Goal: Task Accomplishment & Management: Manage account settings

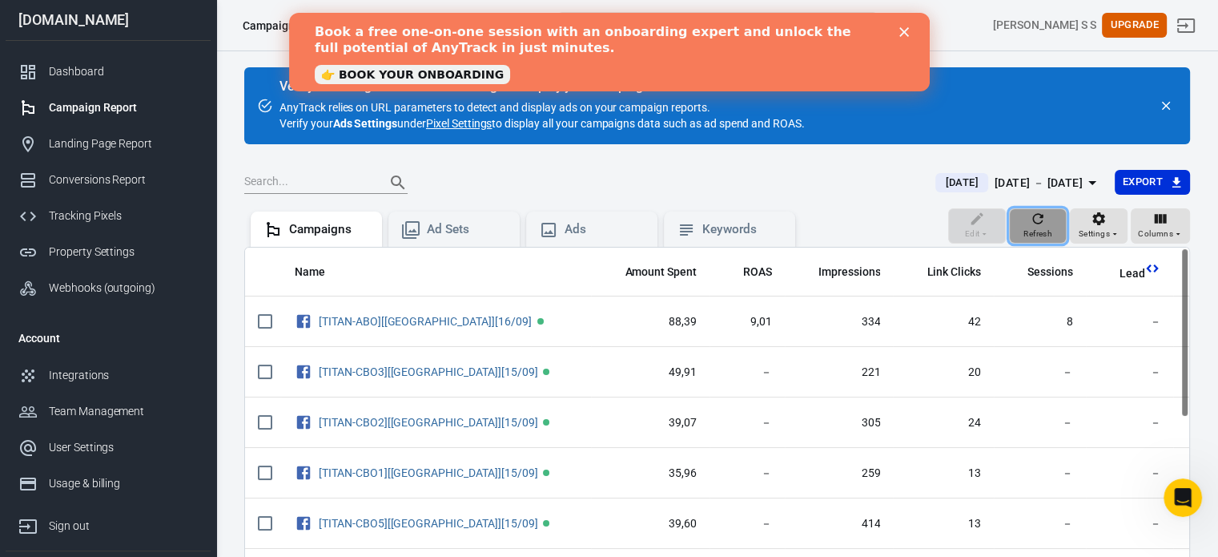
click at [1036, 222] on icon "button" at bounding box center [1038, 218] width 10 height 10
click at [910, 33] on div "Close" at bounding box center [906, 32] width 16 height 10
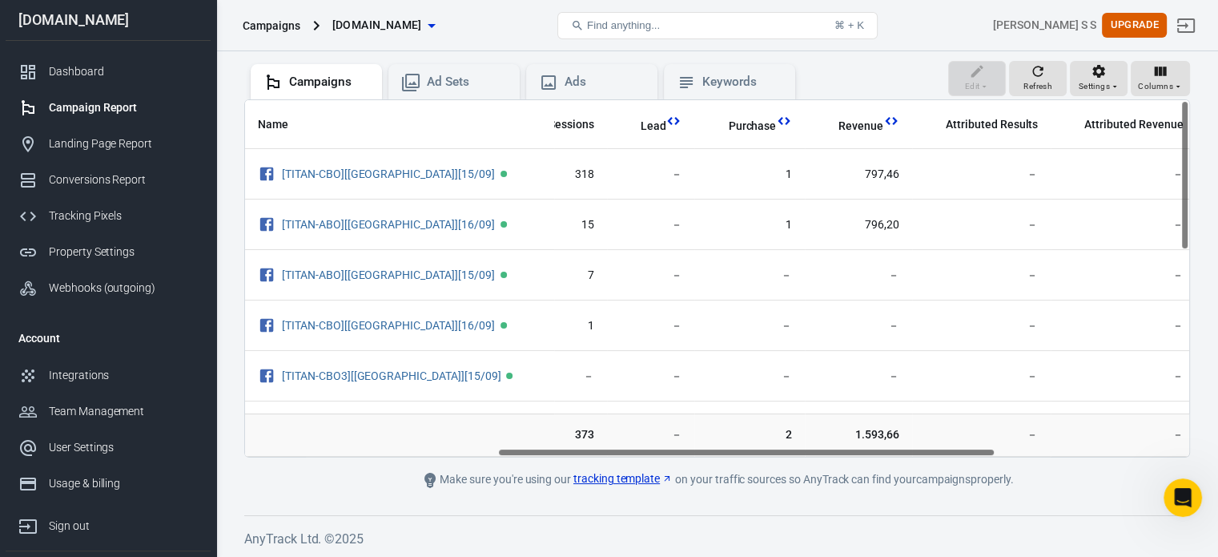
scroll to position [0, 487]
drag, startPoint x: 644, startPoint y: 449, endPoint x: 901, endPoint y: 452, distance: 257.1
click at [901, 452] on div "Name Amount Spent ROAS Impressions Link Clicks Sessions Lead Purchase Revenue A…" at bounding box center [717, 278] width 944 height 356
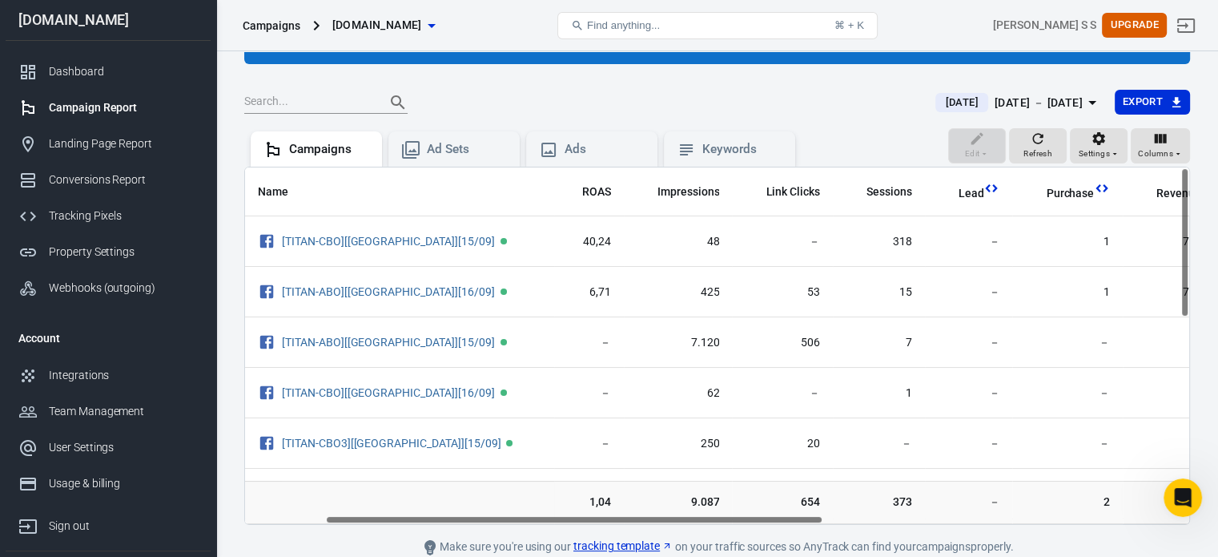
scroll to position [0, 171]
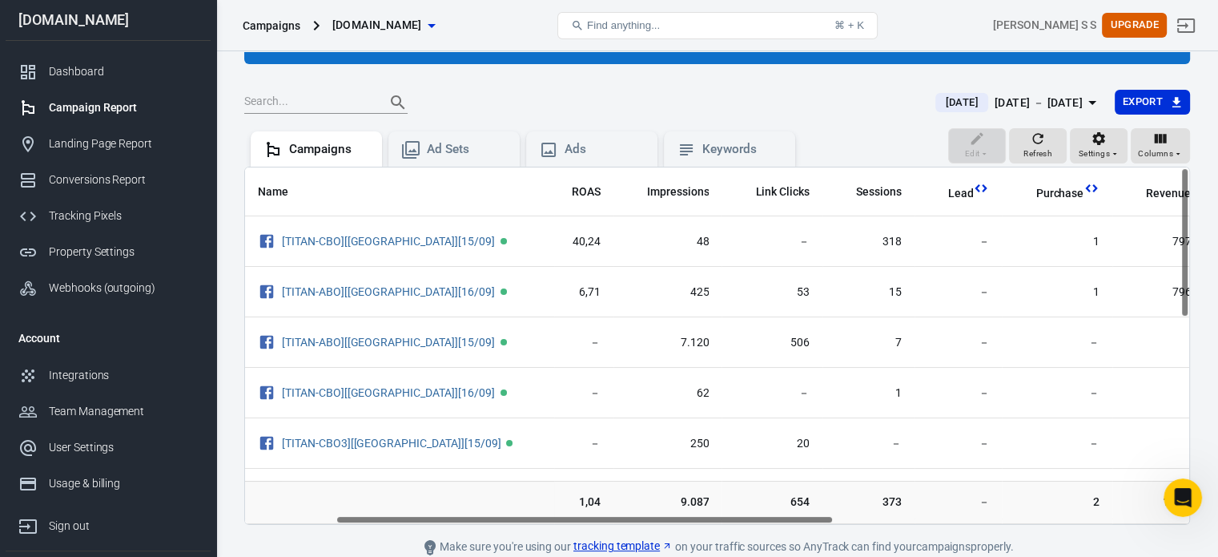
drag, startPoint x: 757, startPoint y: 520, endPoint x: 591, endPoint y: 508, distance: 166.2
click at [591, 508] on div "Name Amount Spent ROAS Impressions Link Clicks Sessions Lead Purchase Revenue A…" at bounding box center [717, 346] width 946 height 358
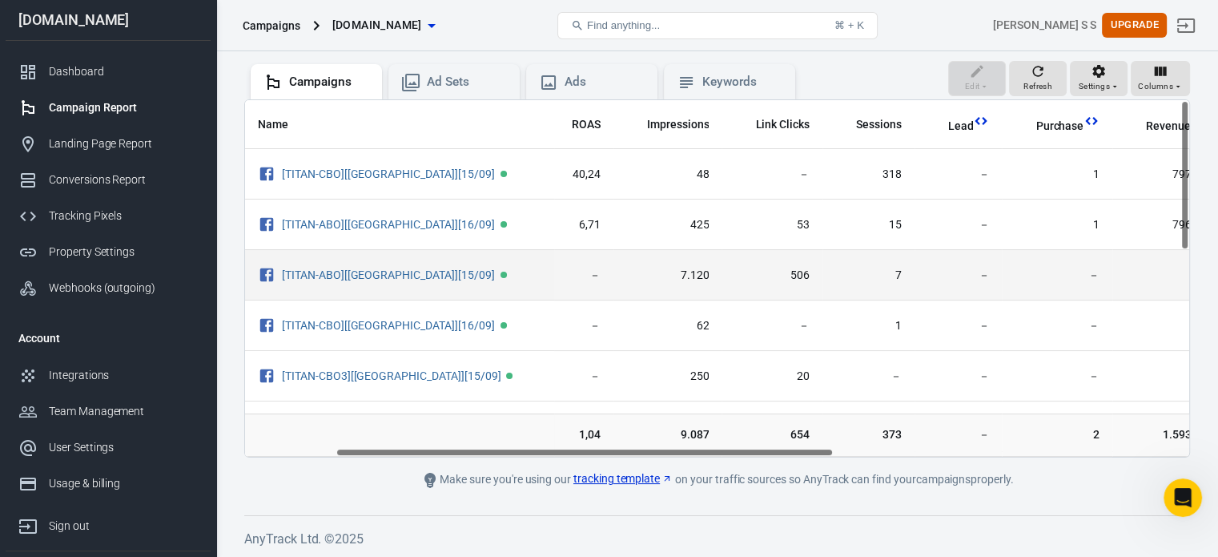
scroll to position [0, 0]
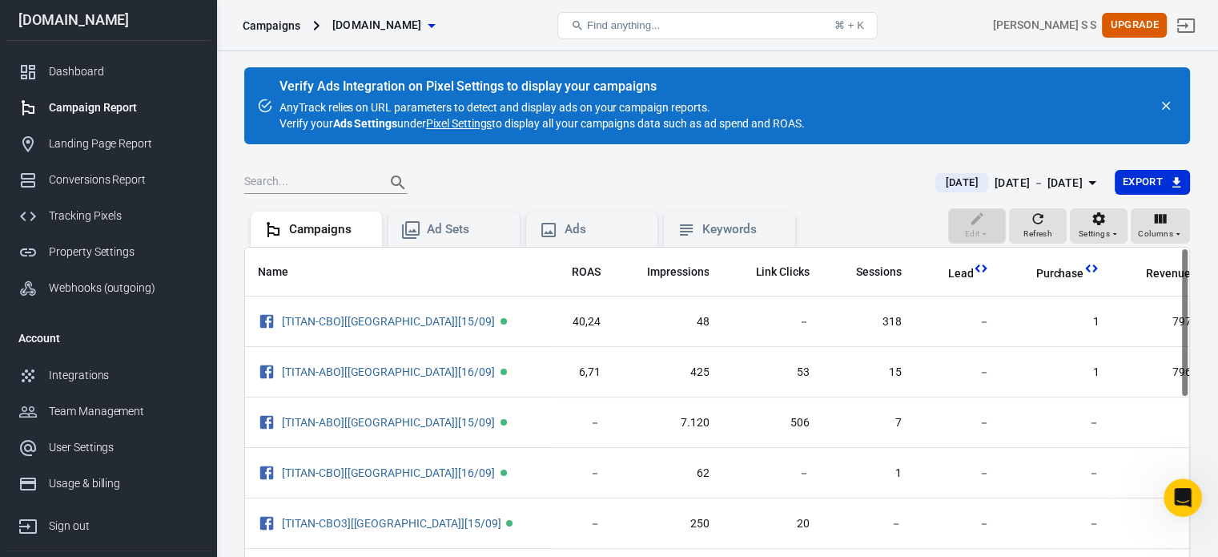
click at [1169, 102] on icon "close" at bounding box center [1166, 106] width 9 height 9
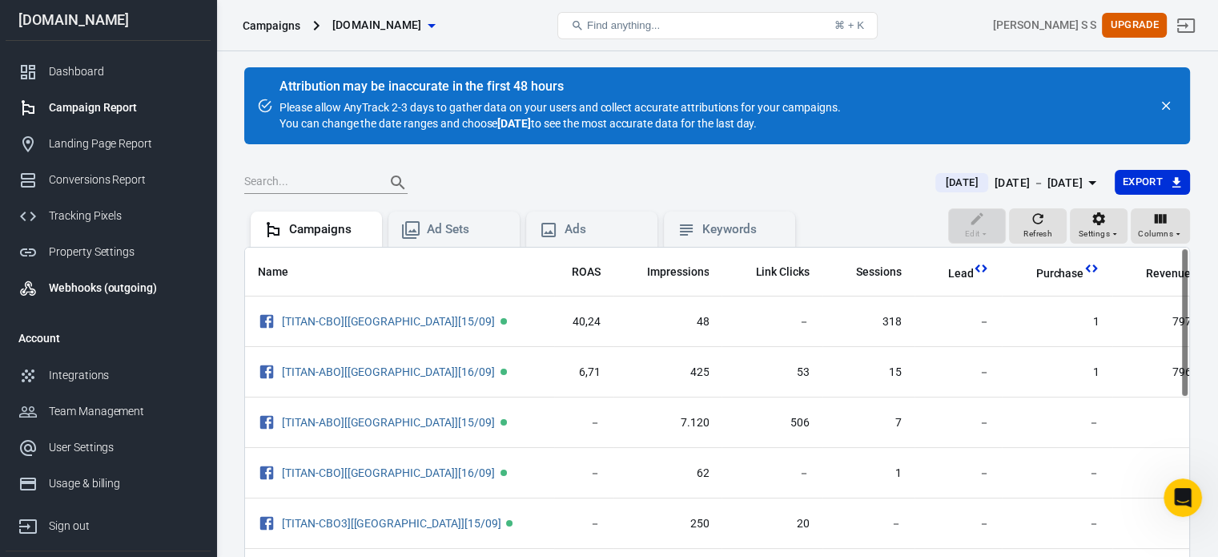
click at [105, 281] on div "Webhooks (outgoing)" at bounding box center [123, 287] width 149 height 17
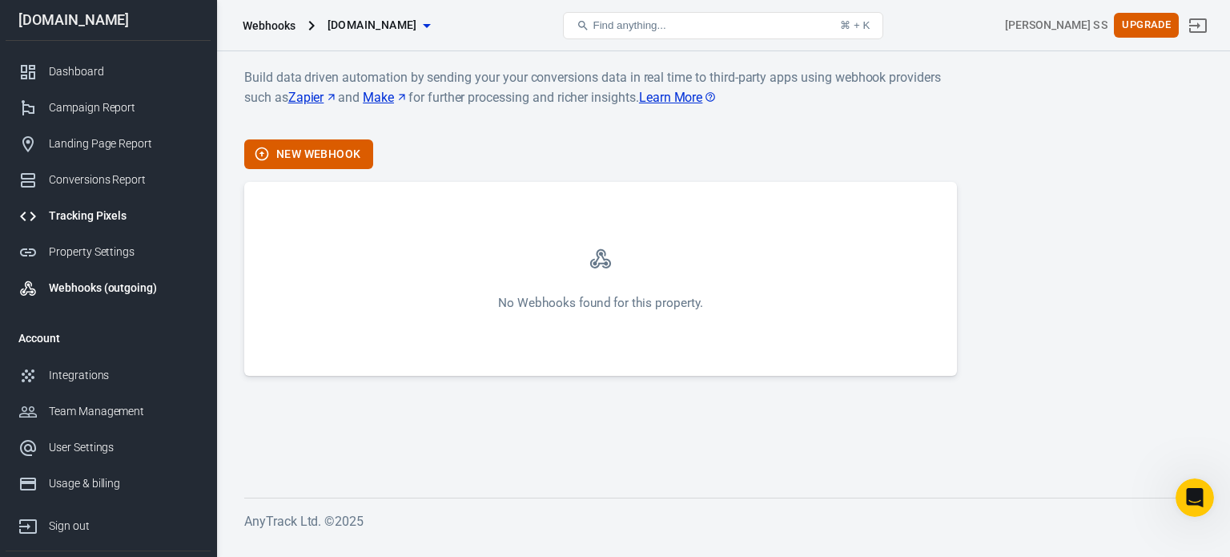
click at [95, 211] on div "Tracking Pixels" at bounding box center [123, 215] width 149 height 17
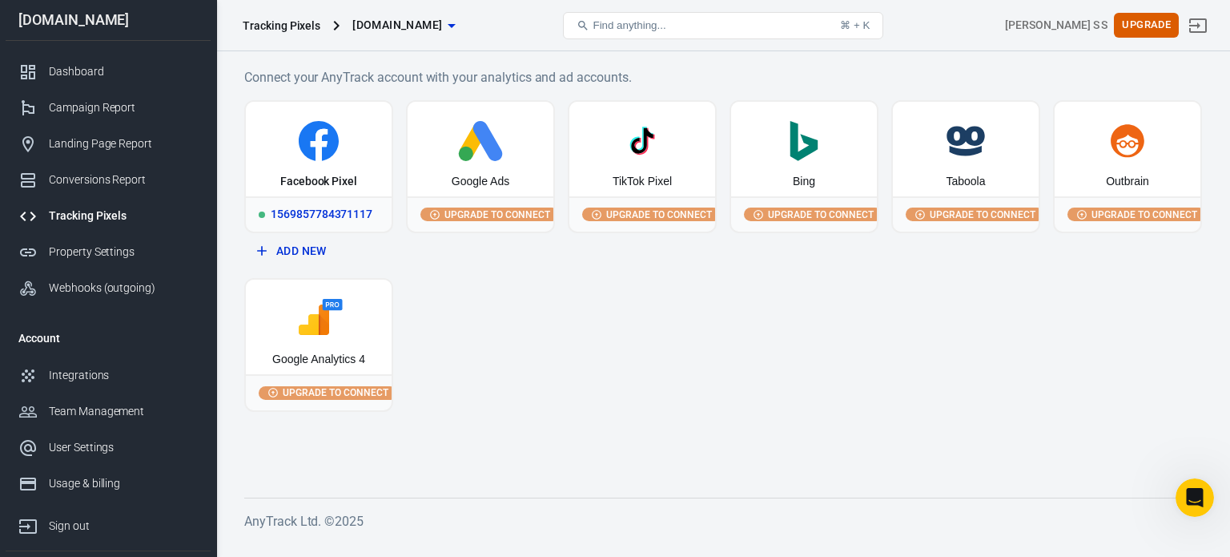
click at [336, 146] on icon at bounding box center [319, 141] width 40 height 40
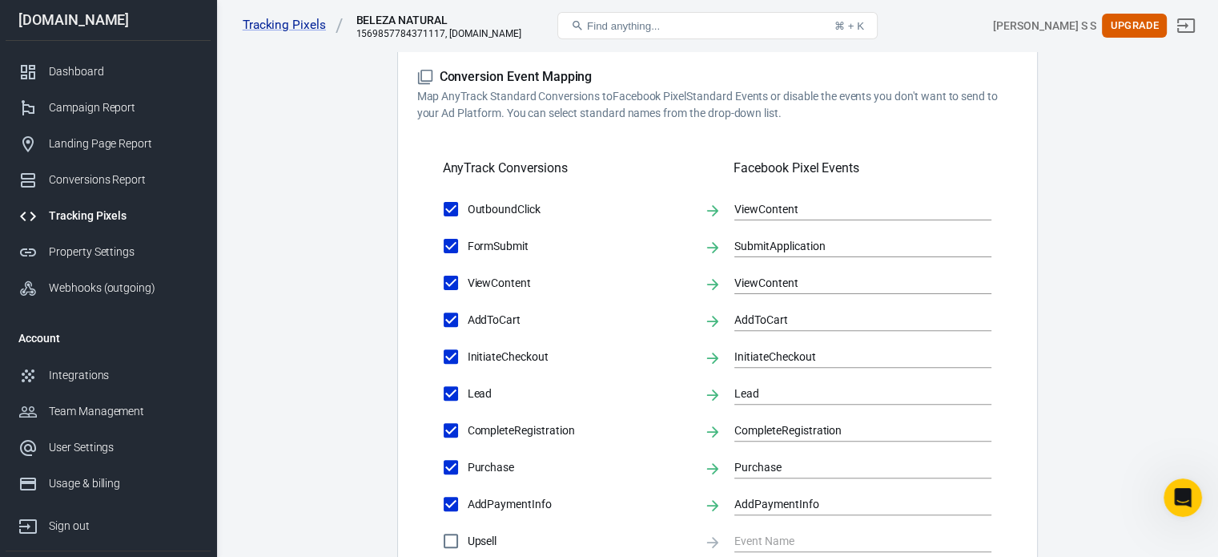
scroll to position [320, 0]
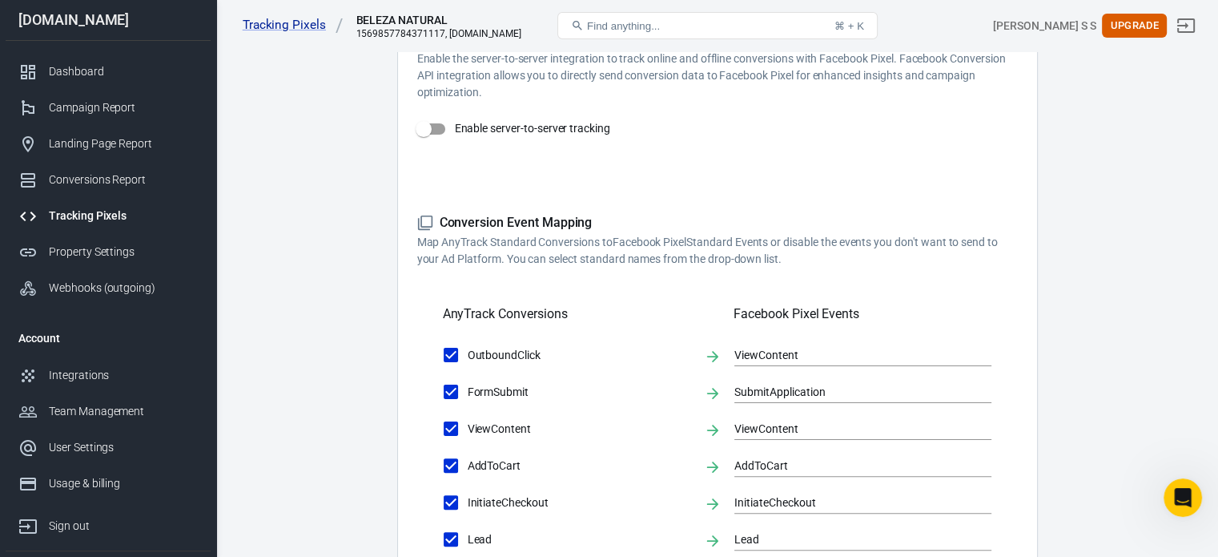
click at [433, 127] on input "Enable server-to-server tracking" at bounding box center [423, 129] width 91 height 30
checkbox input "false"
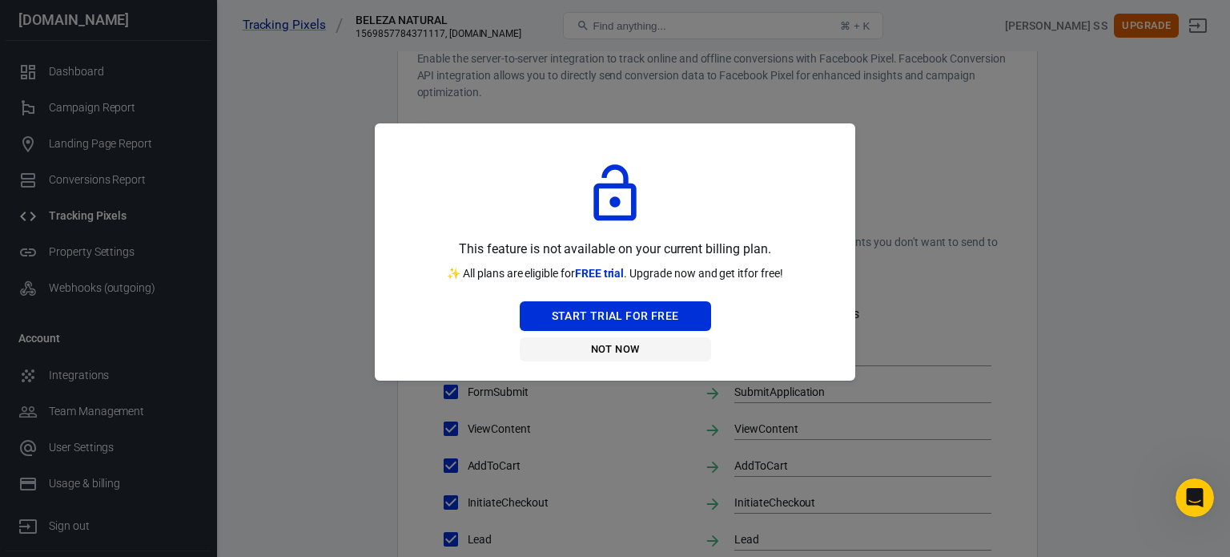
click at [632, 348] on button "Not Now" at bounding box center [615, 349] width 191 height 25
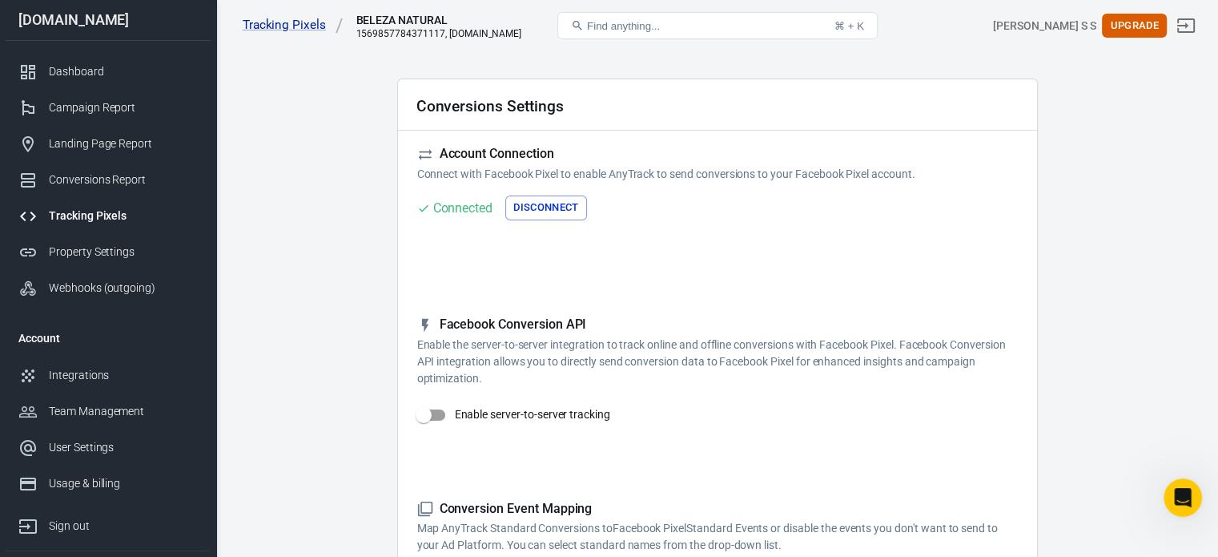
scroll to position [0, 0]
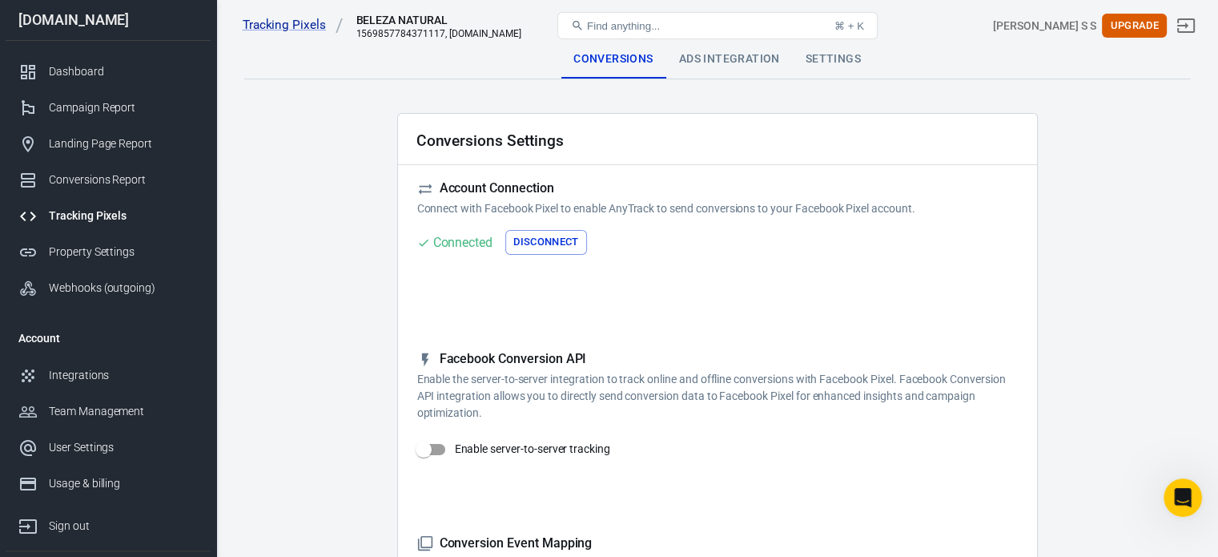
click at [742, 60] on div "Ads Integration" at bounding box center [729, 59] width 127 height 38
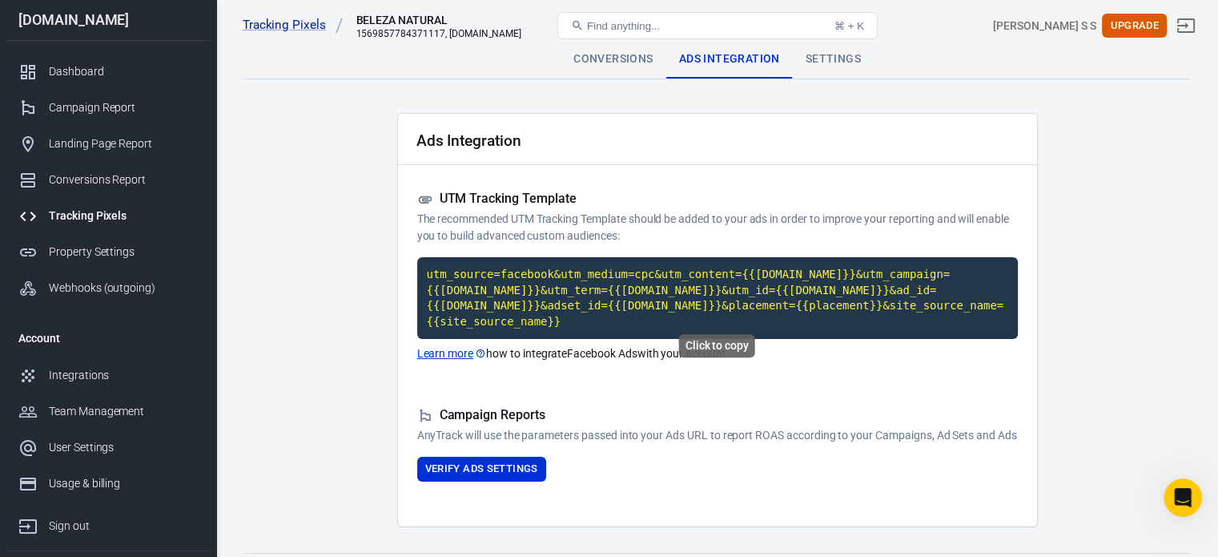
click at [702, 268] on code "utm_source=facebook&utm_medium=cpc&utm_content={{[DOMAIN_NAME]}}&utm_campaign={…" at bounding box center [717, 298] width 601 height 82
